Goal: Find specific page/section: Find specific page/section

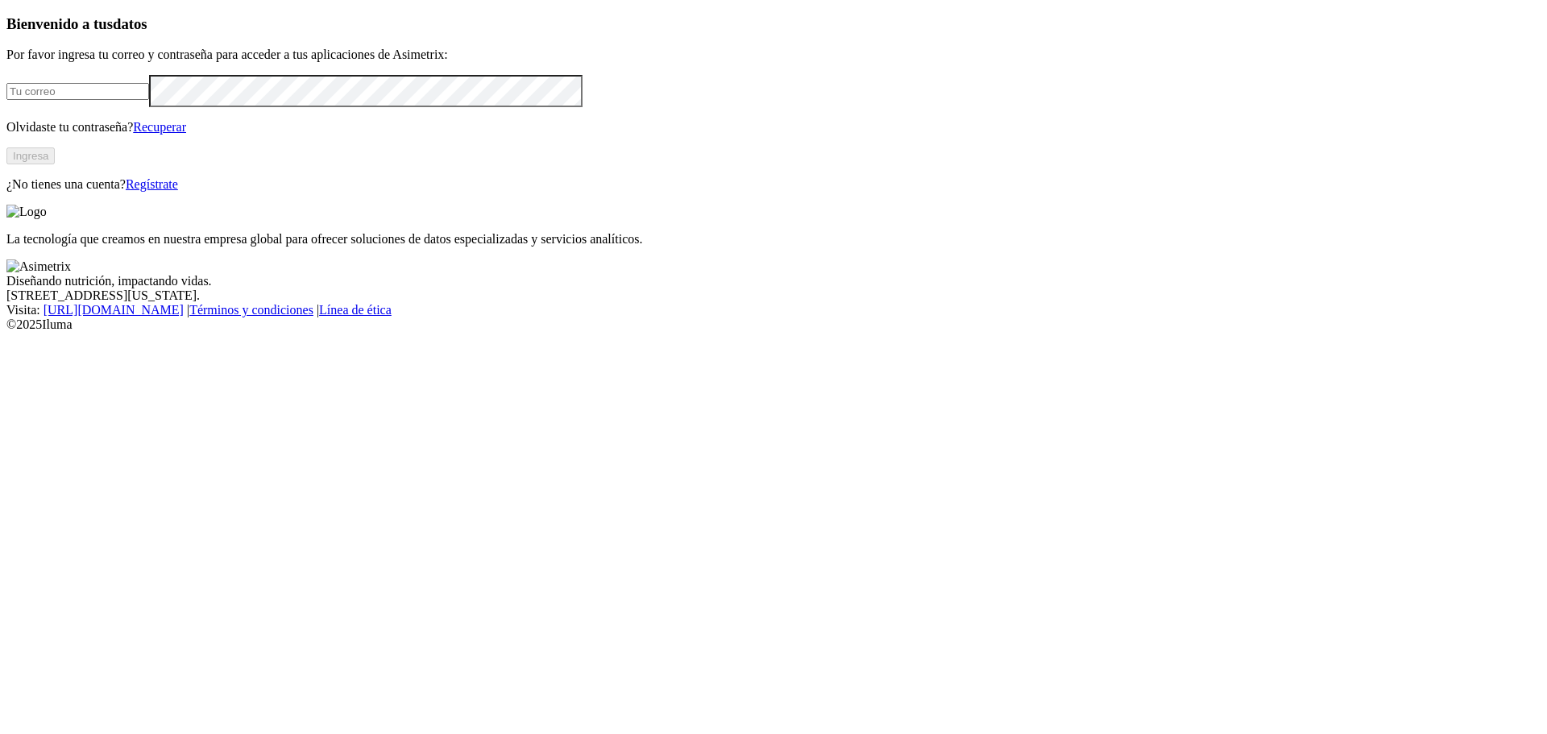
type input "[PERSON_NAME][EMAIL_ADDRESS][PERSON_NAME][DOMAIN_NAME]"
click at [55, 164] on button "Ingresa" at bounding box center [30, 155] width 48 height 17
